Goal: Use online tool/utility: Use online tool/utility

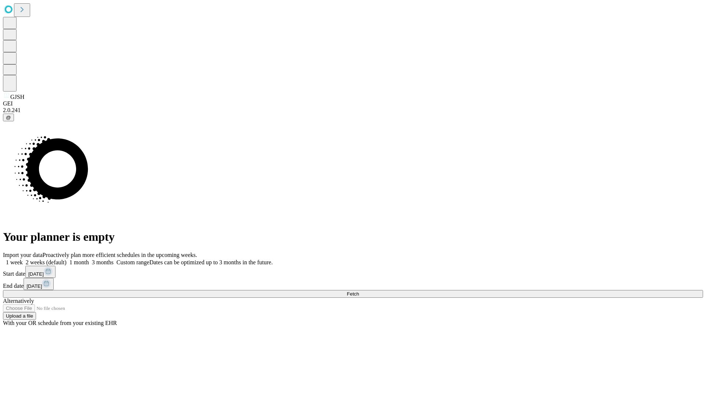
click at [359, 291] on span "Fetch" at bounding box center [353, 294] width 12 height 6
